Goal: Navigation & Orientation: Find specific page/section

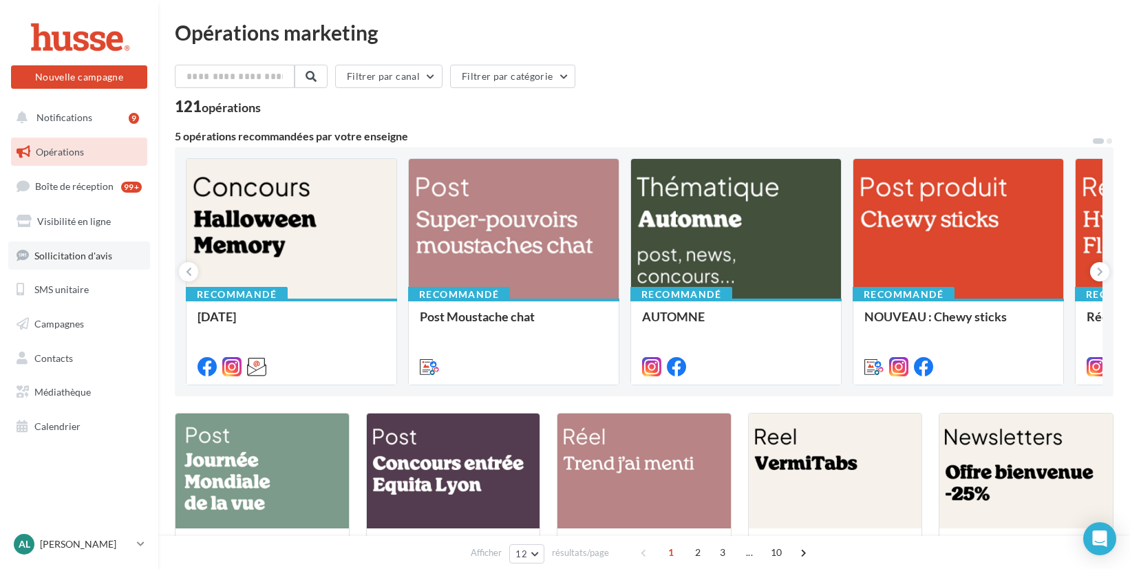
click at [52, 257] on span "Sollicitation d'avis" at bounding box center [73, 255] width 78 height 12
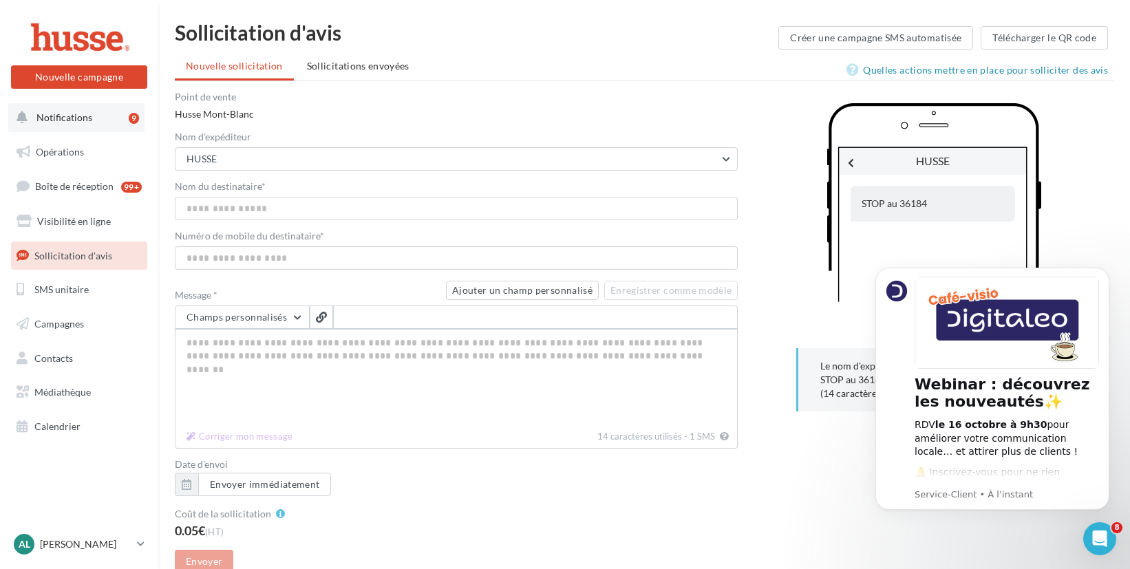
click at [69, 117] on span "Notifications" at bounding box center [64, 117] width 56 height 12
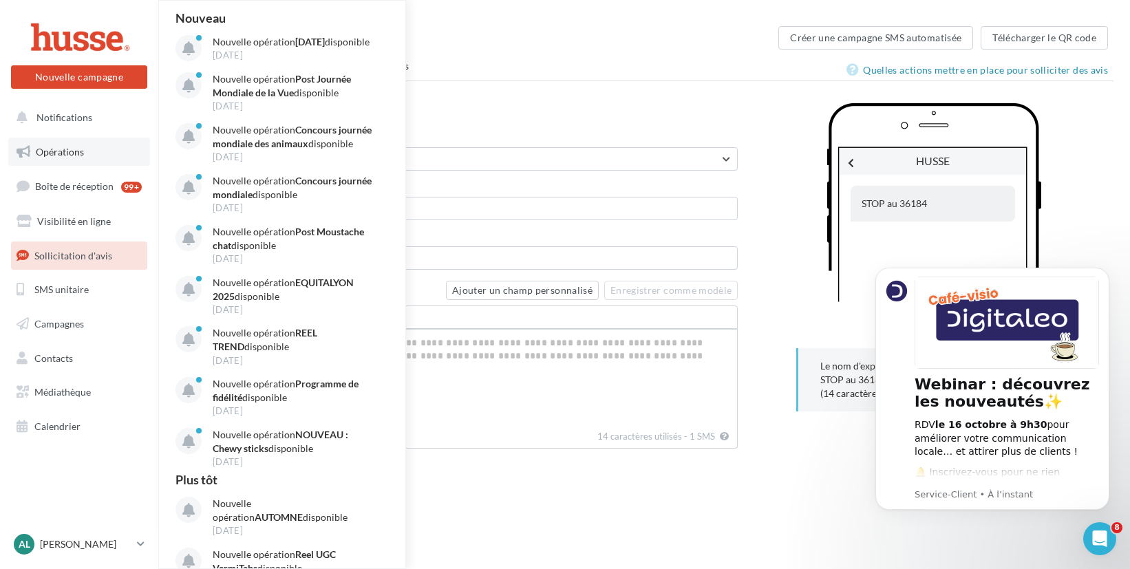
click at [66, 149] on span "Opérations" at bounding box center [60, 152] width 48 height 12
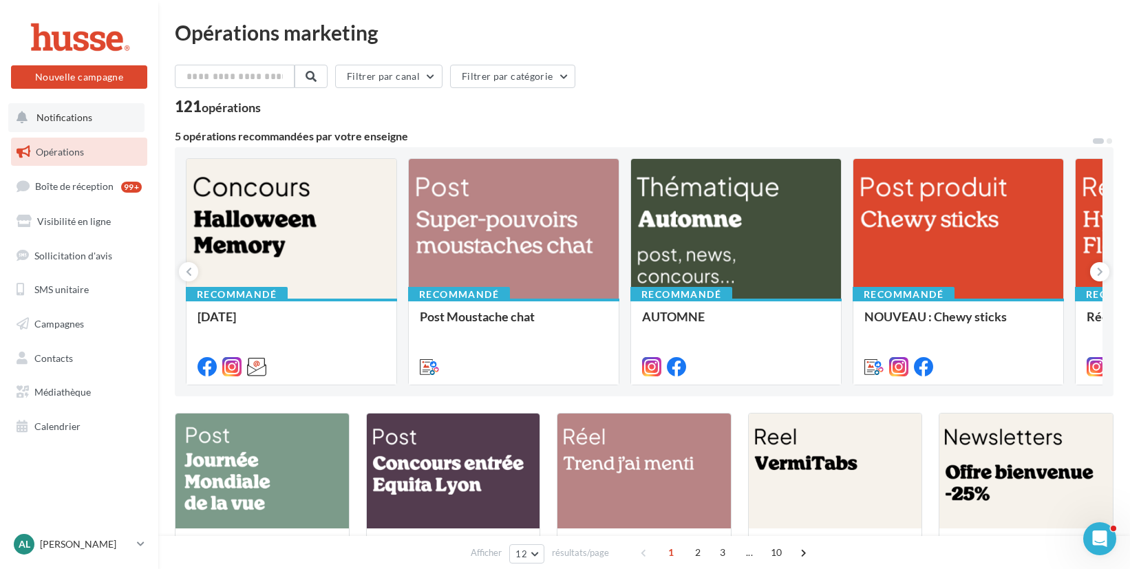
click at [120, 121] on button "Notifications" at bounding box center [76, 117] width 136 height 29
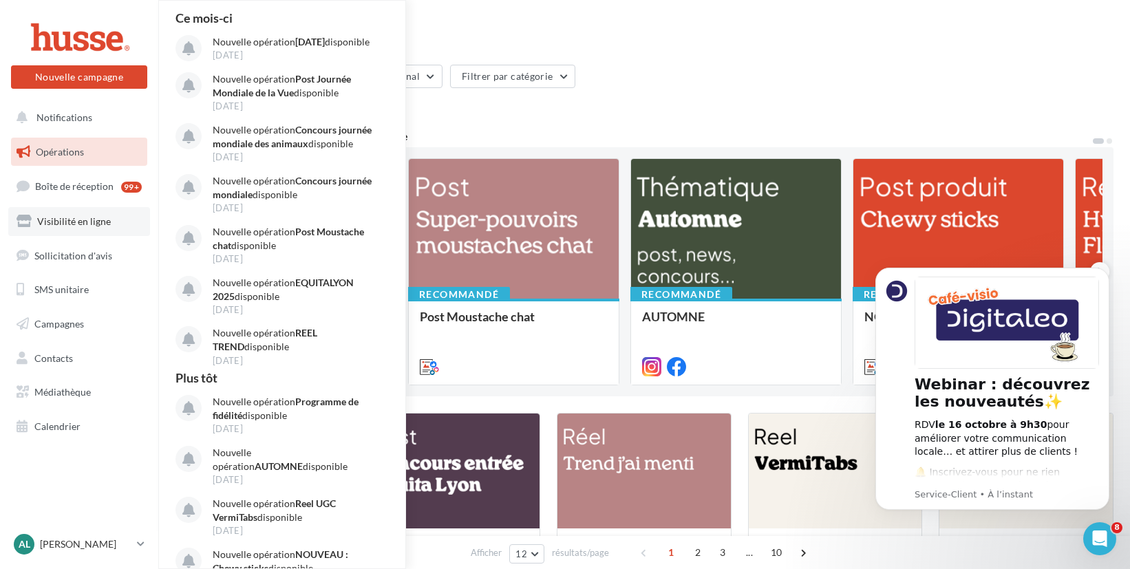
click at [84, 224] on span "Visibilité en ligne" at bounding box center [74, 221] width 74 height 12
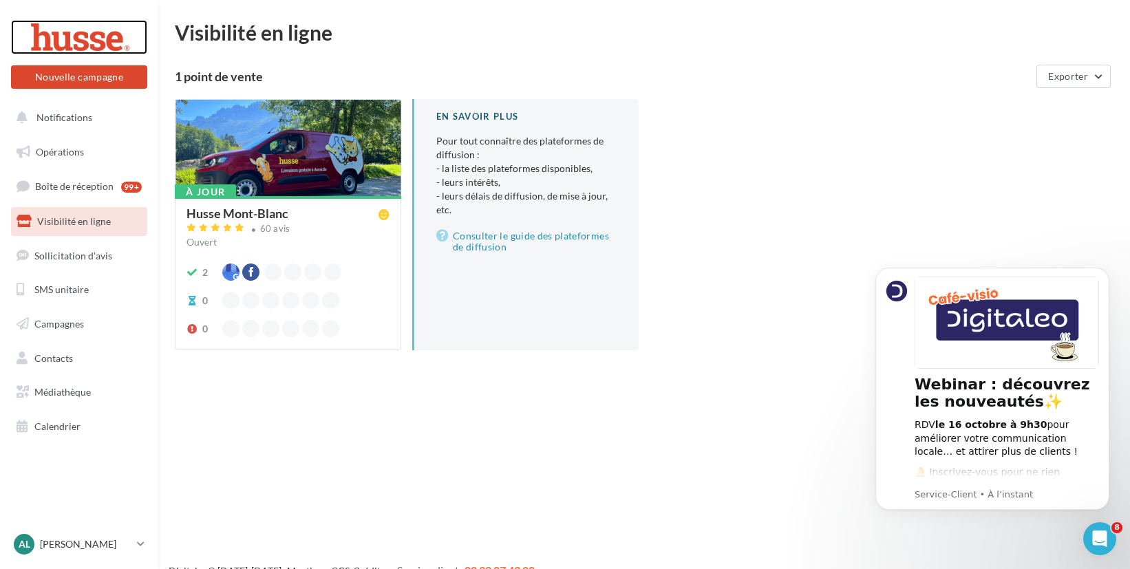
click at [77, 38] on div at bounding box center [79, 37] width 110 height 34
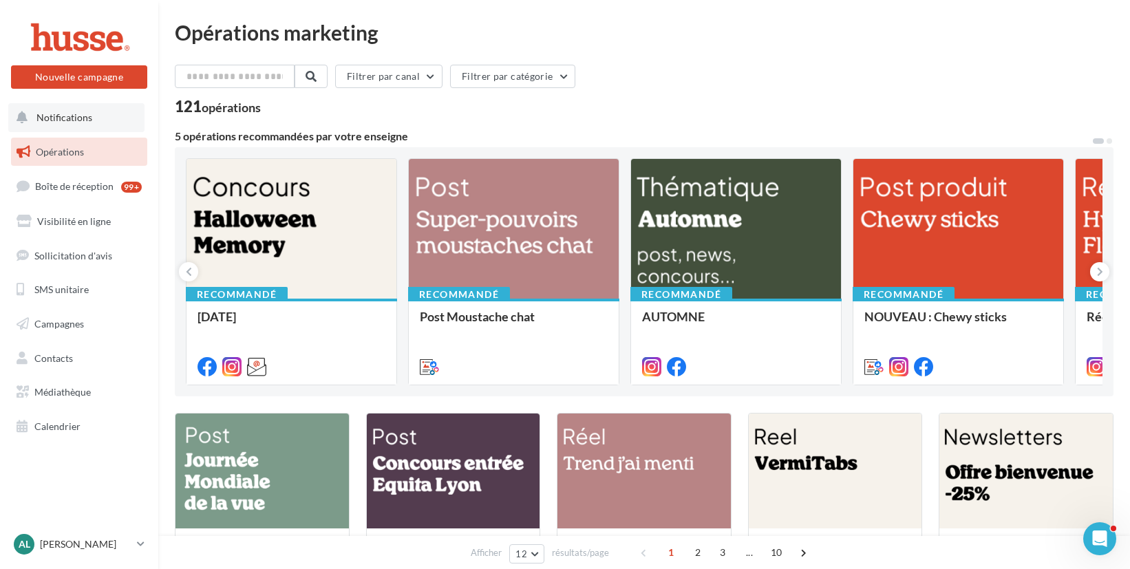
click at [72, 122] on span "Notifications" at bounding box center [64, 117] width 56 height 12
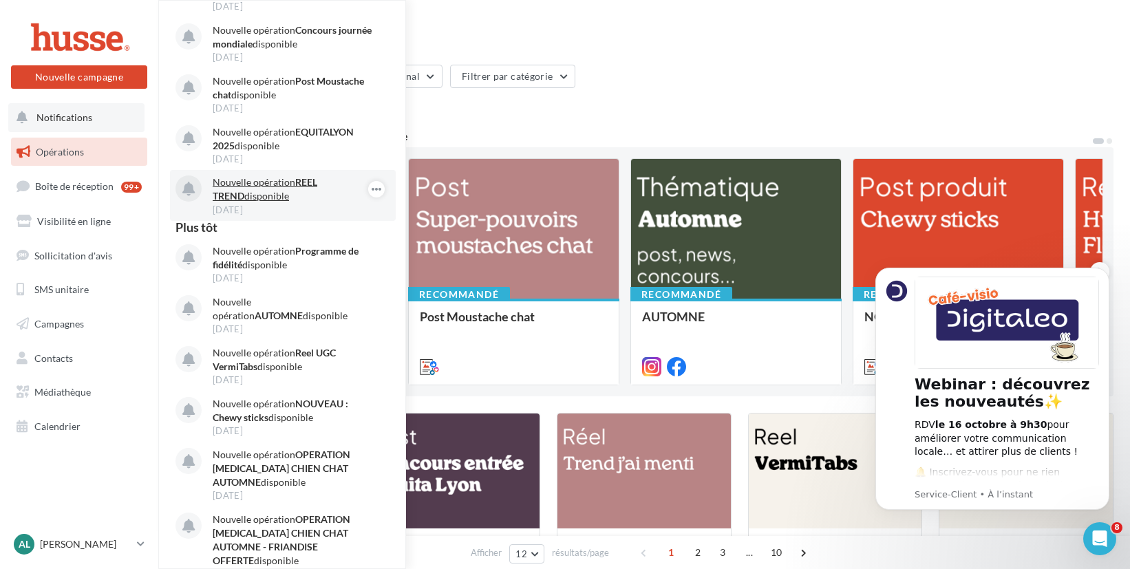
scroll to position [281, 0]
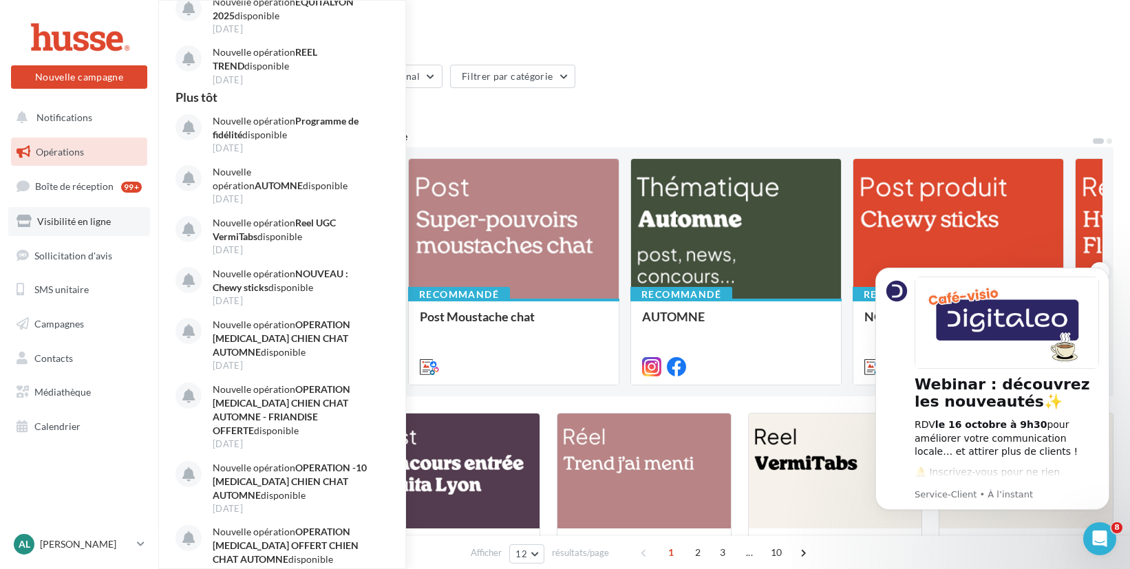
click at [37, 225] on span "Visibilité en ligne" at bounding box center [74, 221] width 74 height 12
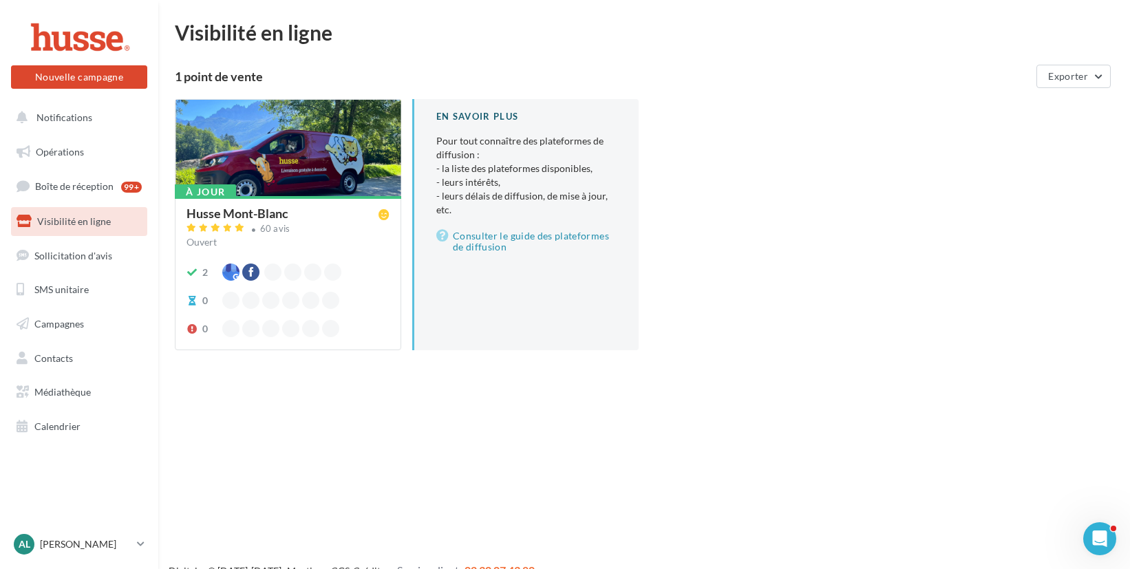
click at [277, 158] on div at bounding box center [288, 149] width 225 height 98
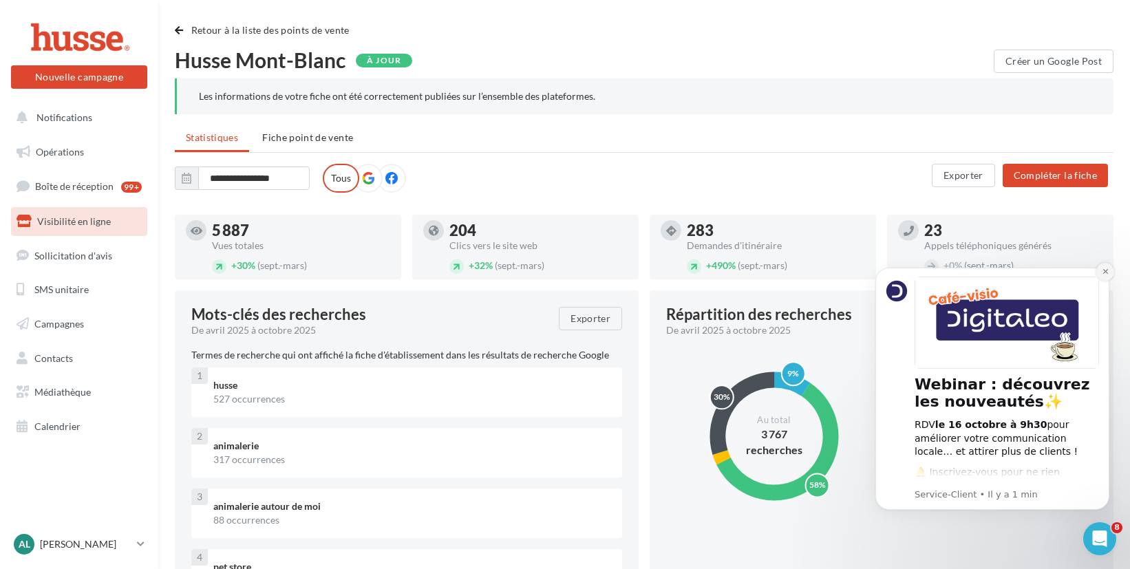
click at [1106, 275] on button "Dismiss notification" at bounding box center [1105, 272] width 18 height 18
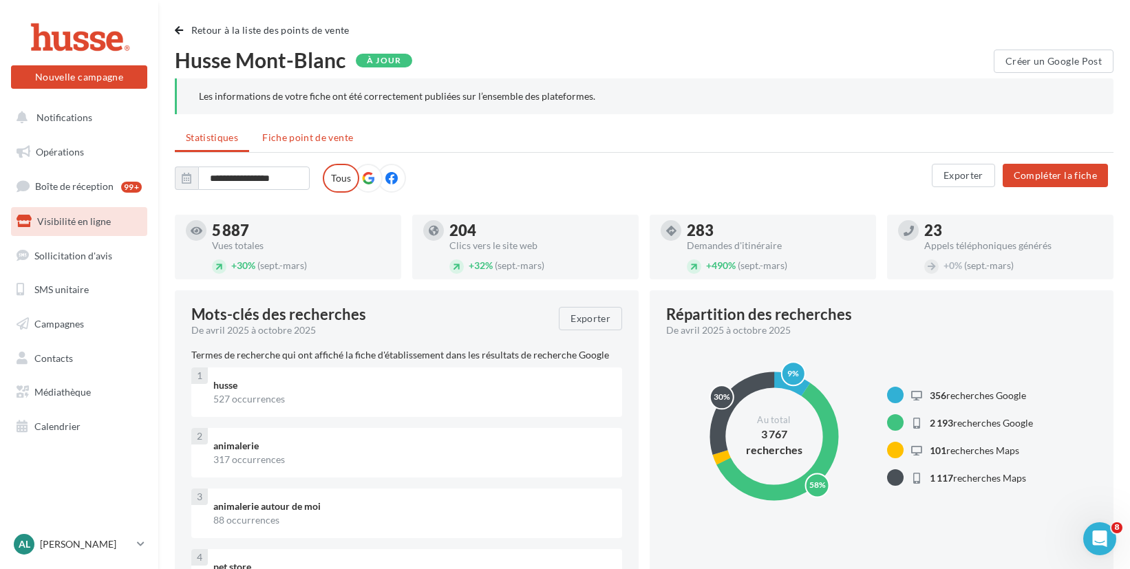
click at [316, 139] on span "Fiche point de vente" at bounding box center [307, 137] width 91 height 12
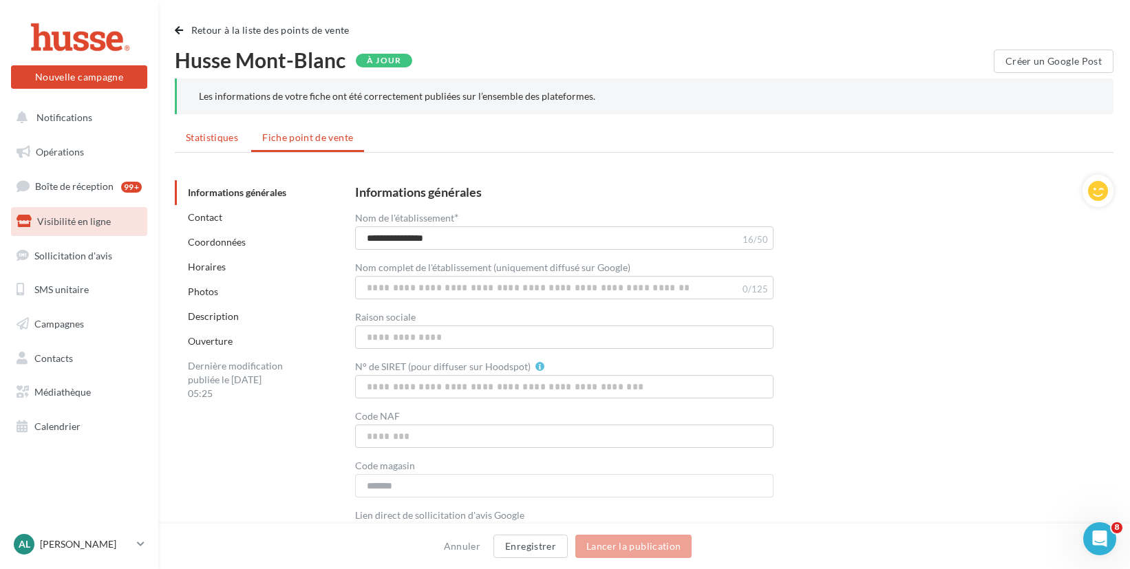
click at [216, 145] on li "Statistiques" at bounding box center [212, 137] width 74 height 25
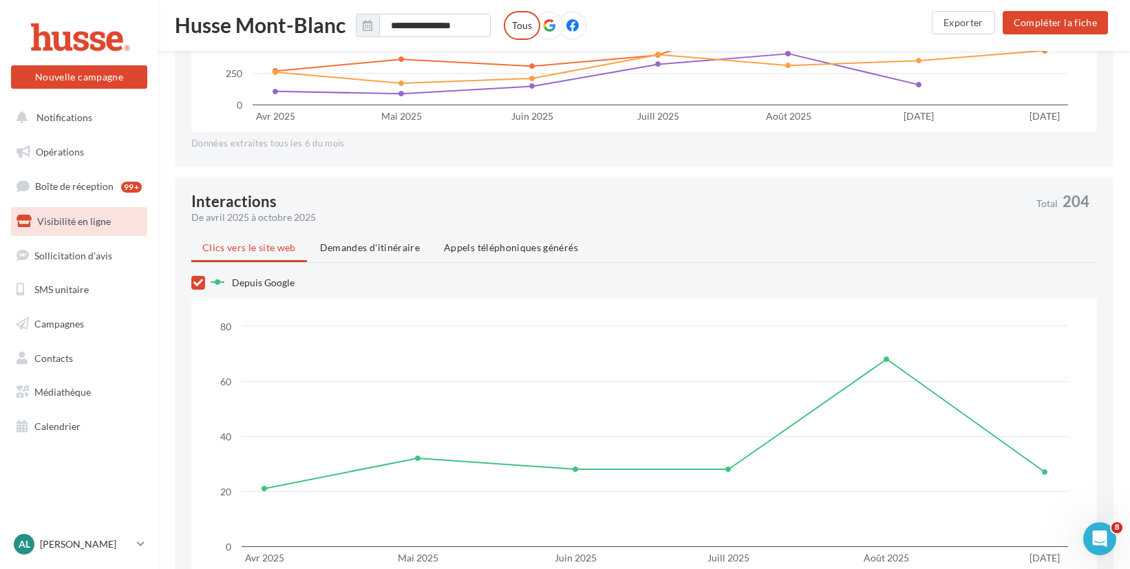
scroll to position [886, 0]
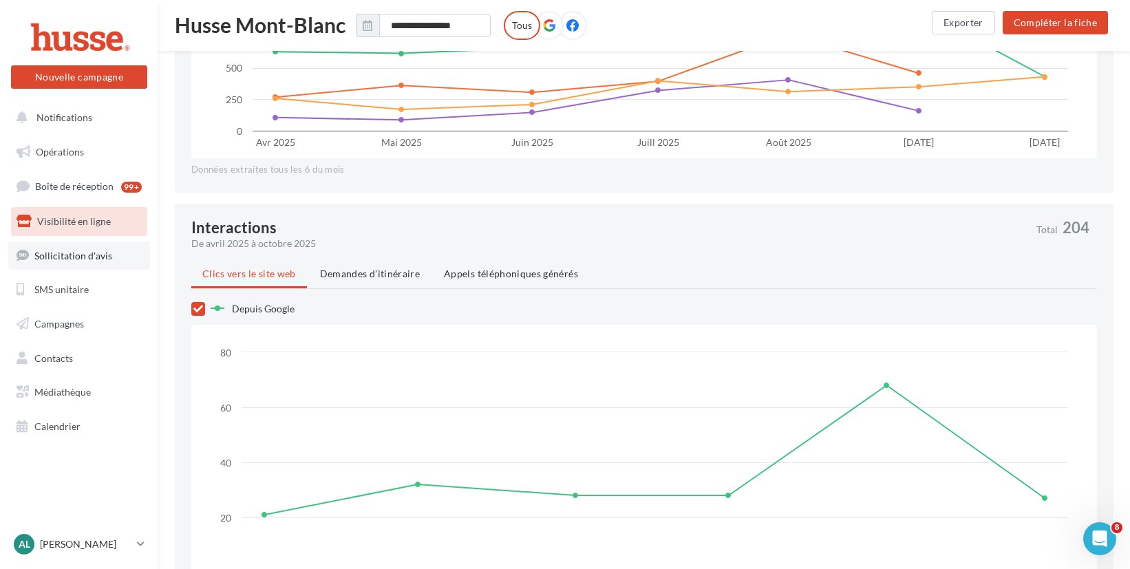
click at [54, 260] on span "Sollicitation d'avis" at bounding box center [73, 255] width 78 height 12
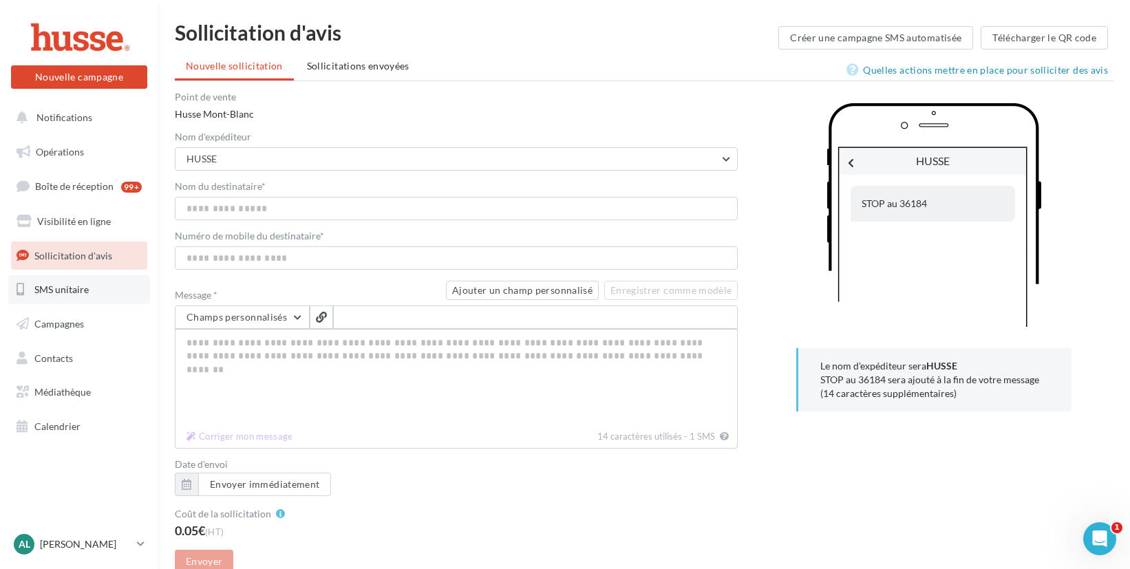
click at [66, 293] on span "SMS unitaire" at bounding box center [61, 290] width 54 height 12
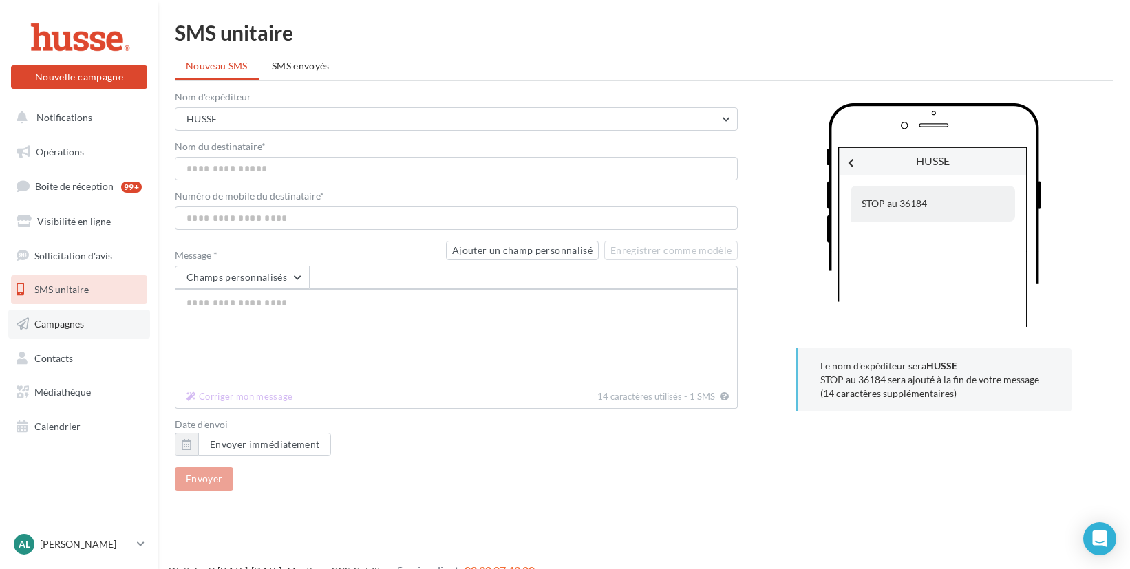
click at [72, 329] on span "Campagnes" at bounding box center [59, 324] width 50 height 12
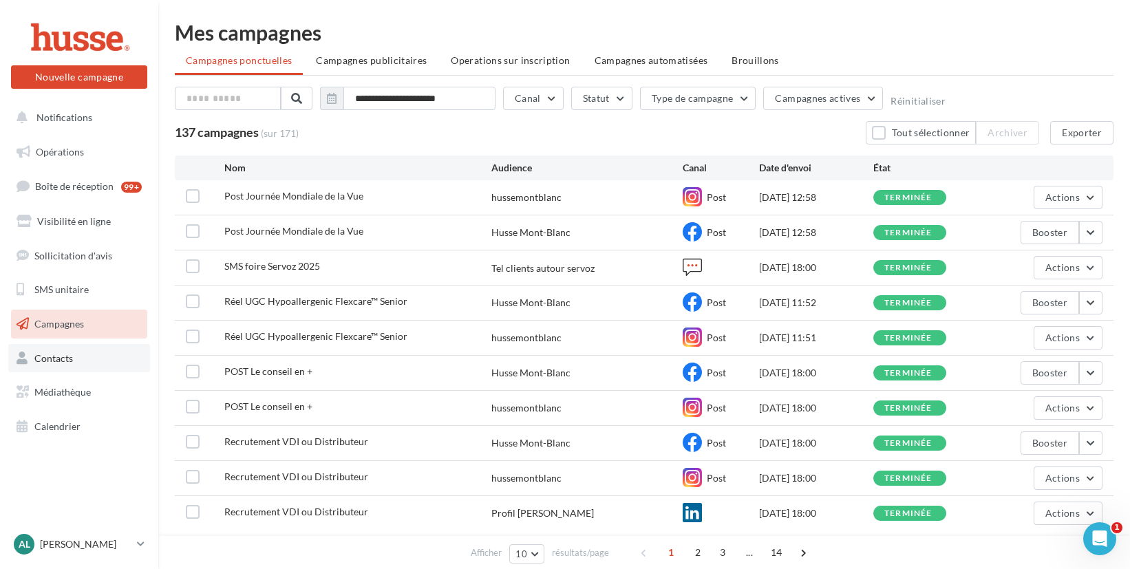
click at [67, 360] on span "Contacts" at bounding box center [53, 358] width 39 height 12
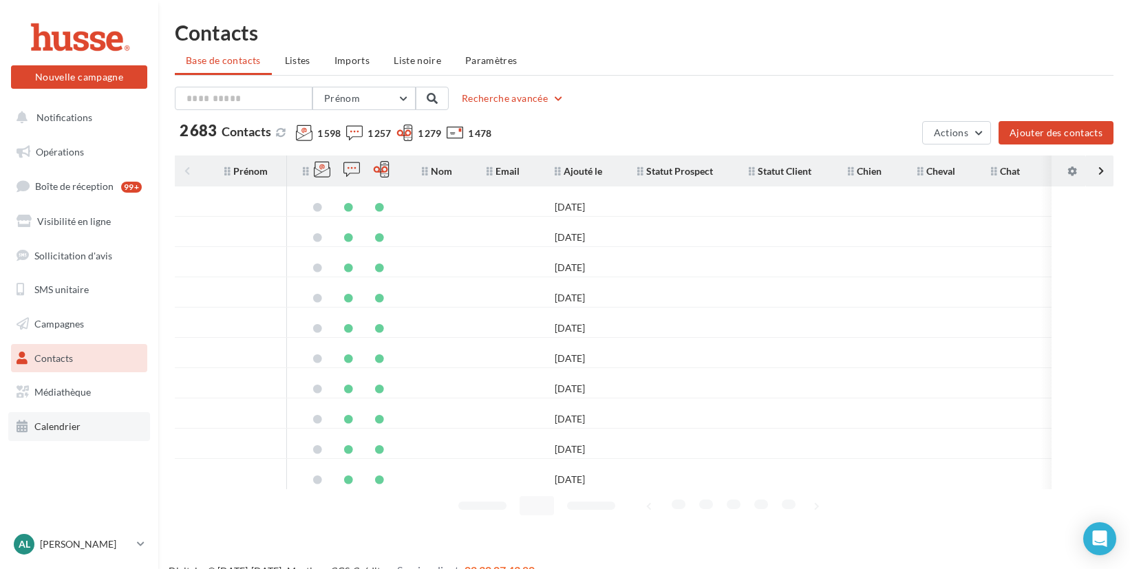
click at [61, 425] on span "Calendrier" at bounding box center [57, 427] width 46 height 12
